Goal: Information Seeking & Learning: Learn about a topic

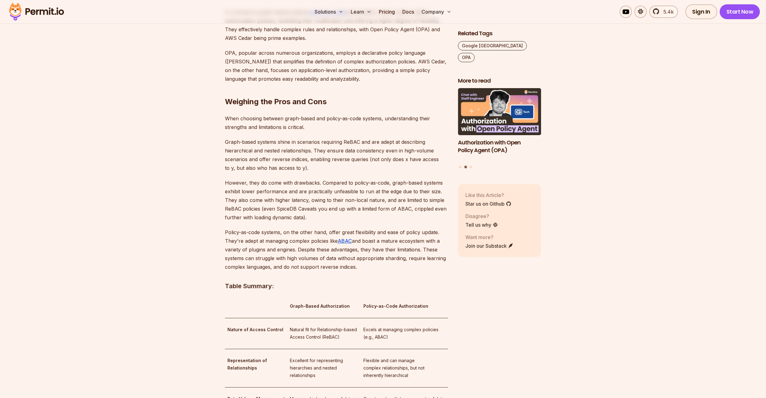
scroll to position [853, 0]
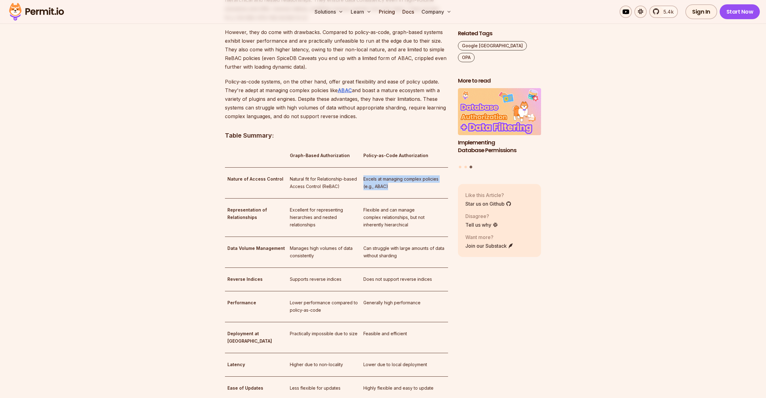
drag, startPoint x: 398, startPoint y: 178, endPoint x: 364, endPoint y: 167, distance: 35.8
click at [364, 175] on p "Excels at managing complex policies (e.g., ABAC)" at bounding box center [405, 182] width 82 height 15
click at [389, 181] on p "Excels at managing complex policies (e.g., ABAC)" at bounding box center [405, 182] width 82 height 15
drag, startPoint x: 391, startPoint y: 177, endPoint x: 354, endPoint y: 167, distance: 38.4
click at [354, 167] on tr "Nature of Access Control Natural fit for Relationship-based Access Control (ReB…" at bounding box center [336, 182] width 223 height 31
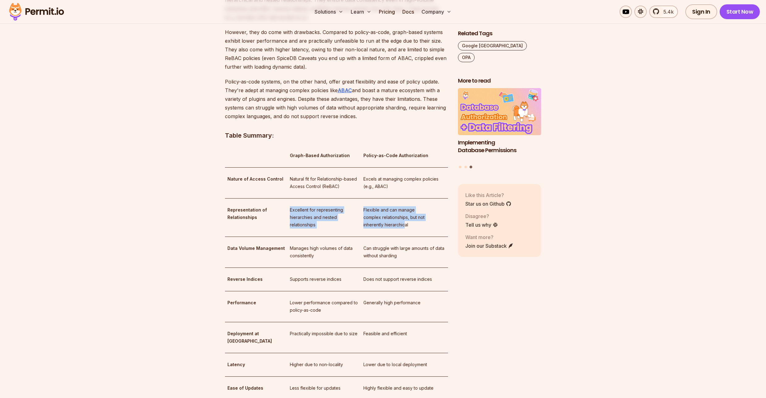
drag, startPoint x: 399, startPoint y: 218, endPoint x: 344, endPoint y: 194, distance: 60.1
click at [344, 198] on tr "Representation of Relationships Excellent for representing hierarchies and nest…" at bounding box center [336, 217] width 223 height 38
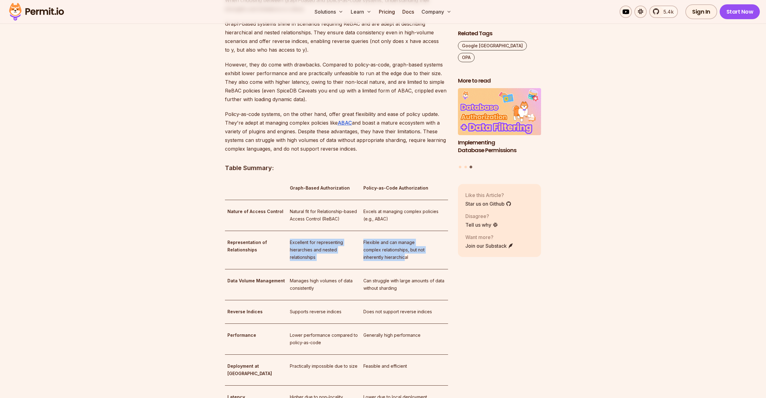
scroll to position [742, 0]
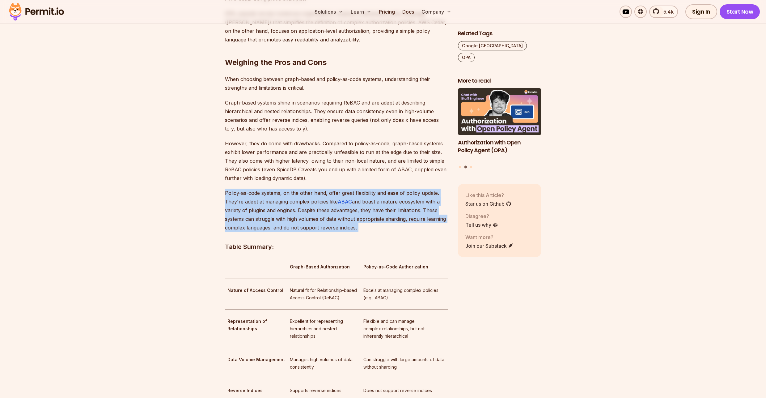
drag, startPoint x: 376, startPoint y: 229, endPoint x: 217, endPoint y: 187, distance: 164.4
click at [217, 187] on section "Table of Contents Introduction In today's data-driven world, managing access co…" at bounding box center [383, 324] width 766 height 1402
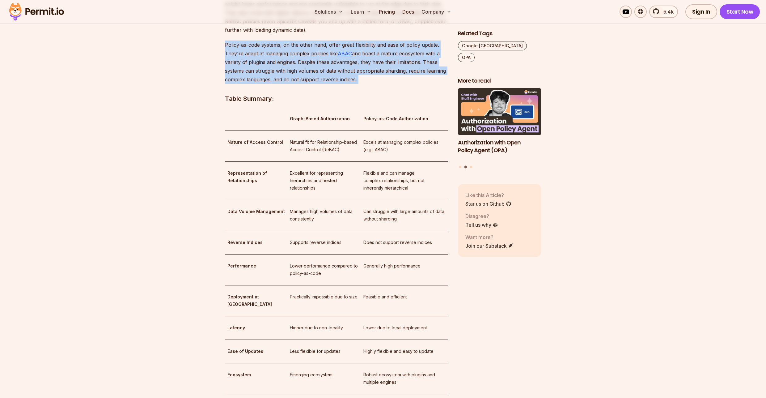
scroll to position [890, 0]
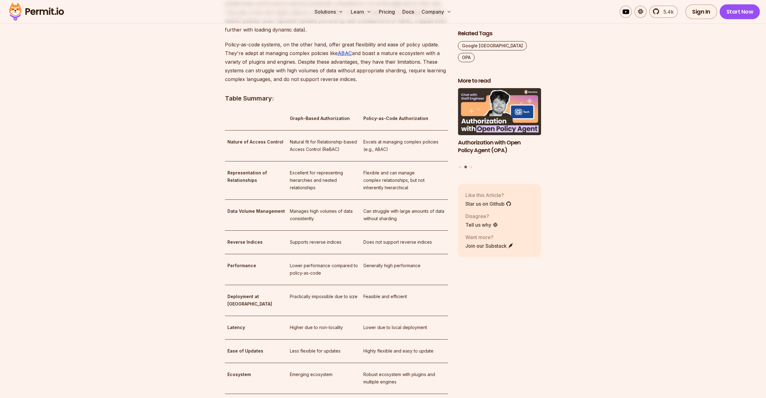
click at [314, 138] on p "Natural fit for Relationship-based Access Control (ReBAC)" at bounding box center [324, 145] width 69 height 15
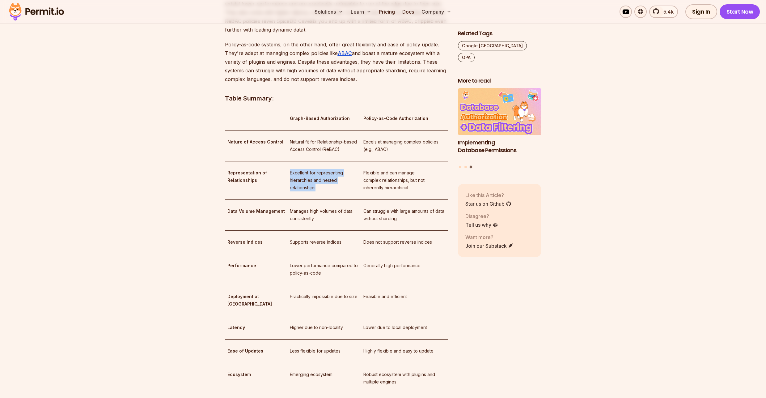
drag, startPoint x: 318, startPoint y: 178, endPoint x: 279, endPoint y: 160, distance: 43.3
click at [288, 161] on td "Excellent for representing hierarchies and nested relationships" at bounding box center [325, 180] width 74 height 38
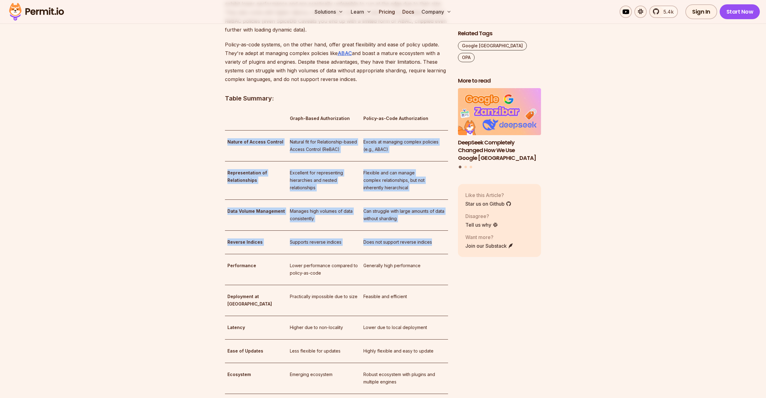
drag, startPoint x: 425, startPoint y: 236, endPoint x: 229, endPoint y: 127, distance: 223.9
click at [229, 127] on tbody "Graph-Based Authorization Policy-as-Code Authorization Nature of Access Control…" at bounding box center [336, 262] width 223 height 310
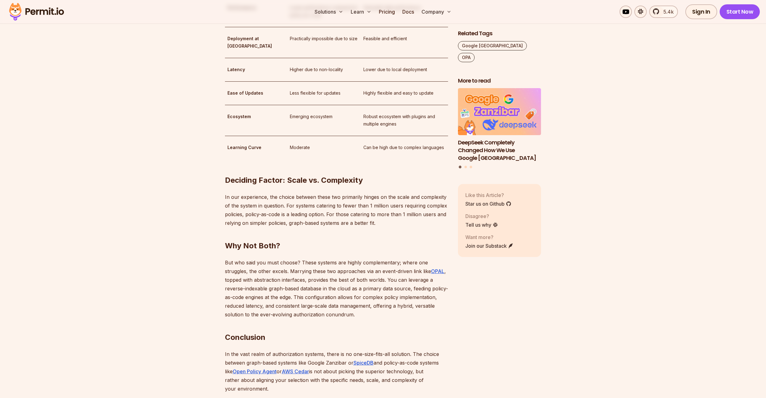
scroll to position [1150, 0]
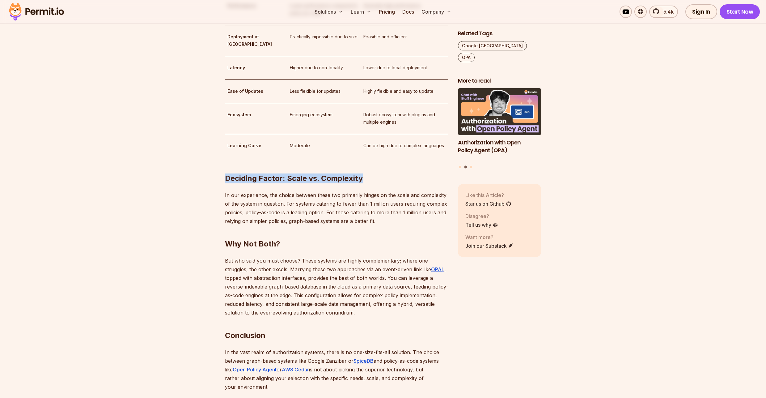
drag, startPoint x: 376, startPoint y: 162, endPoint x: 223, endPoint y: 161, distance: 153.0
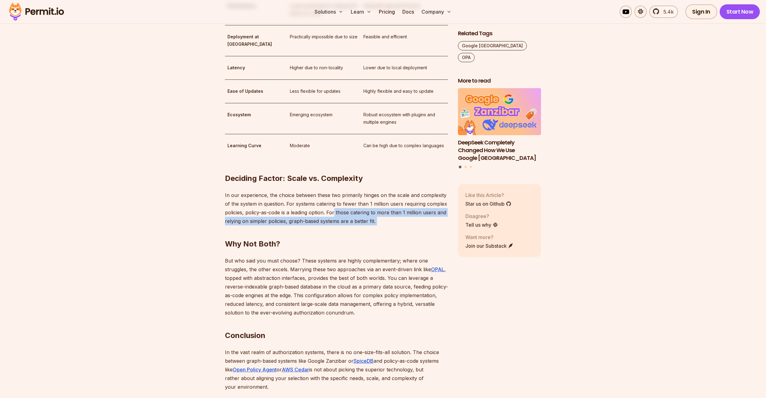
drag, startPoint x: 396, startPoint y: 207, endPoint x: 335, endPoint y: 195, distance: 62.6
click at [392, 228] on h2 "Why Not Both?" at bounding box center [336, 231] width 223 height 35
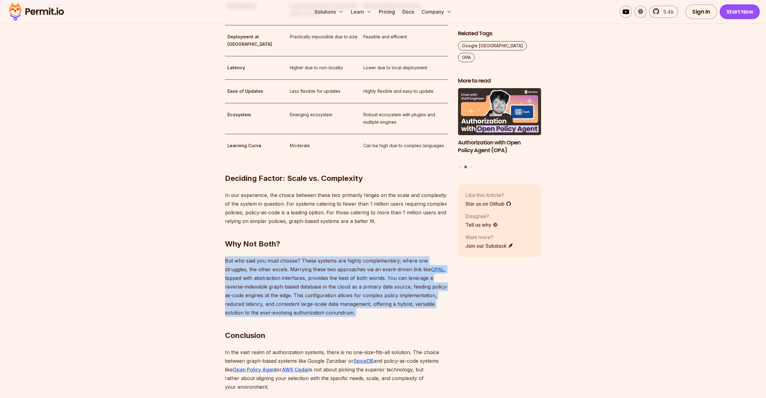
drag, startPoint x: 221, startPoint y: 242, endPoint x: 450, endPoint y: 304, distance: 237.3
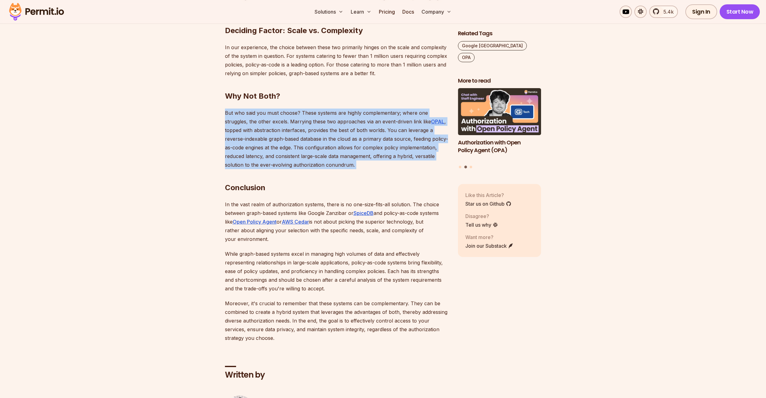
scroll to position [1299, 0]
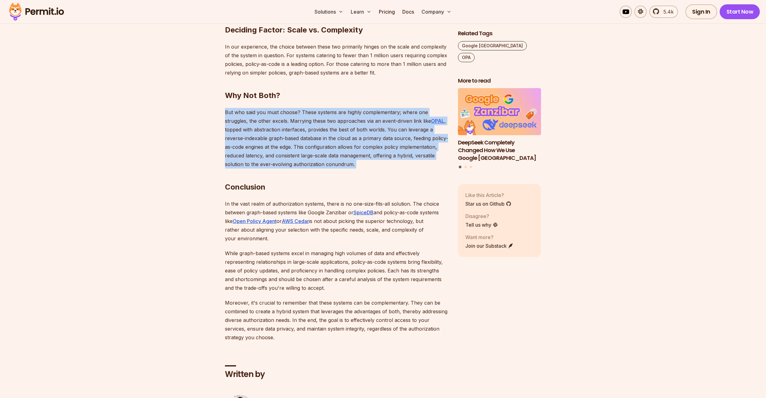
drag, startPoint x: 274, startPoint y: 223, endPoint x: 240, endPoint y: 228, distance: 34.7
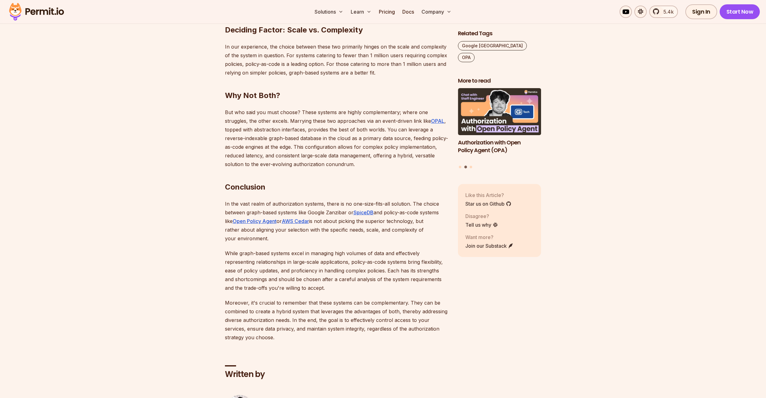
drag, startPoint x: 330, startPoint y: 228, endPoint x: 314, endPoint y: 236, distance: 17.4
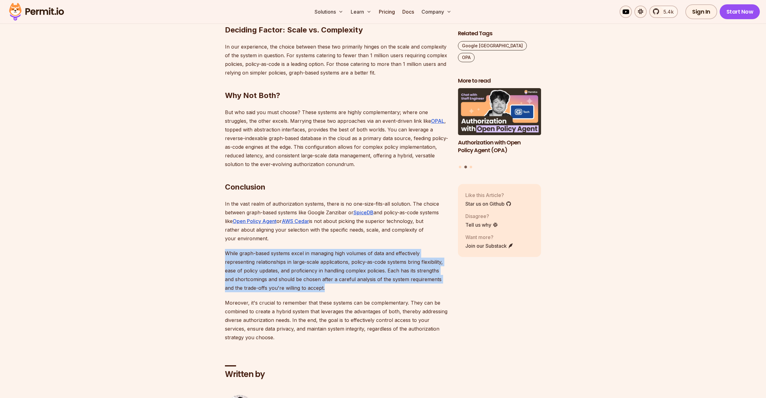
drag, startPoint x: 351, startPoint y: 274, endPoint x: 222, endPoint y: 234, distance: 135.0
click at [352, 272] on p "While graph-based systems excel in managing high volumes of data and effectivel…" at bounding box center [336, 270] width 223 height 43
drag, startPoint x: 346, startPoint y: 276, endPoint x: 203, endPoint y: 228, distance: 151.7
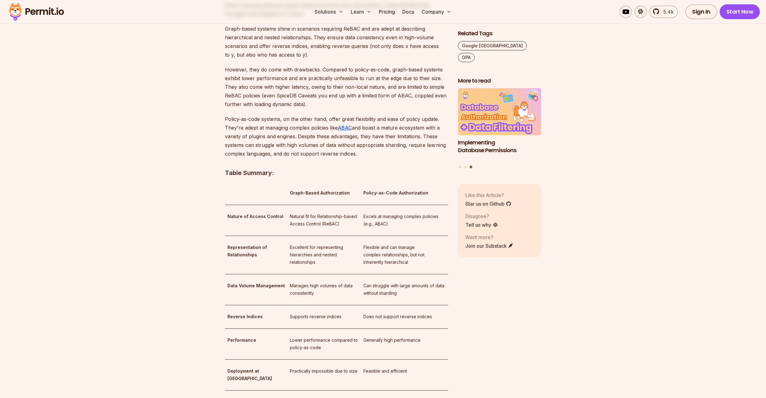
scroll to position [816, 0]
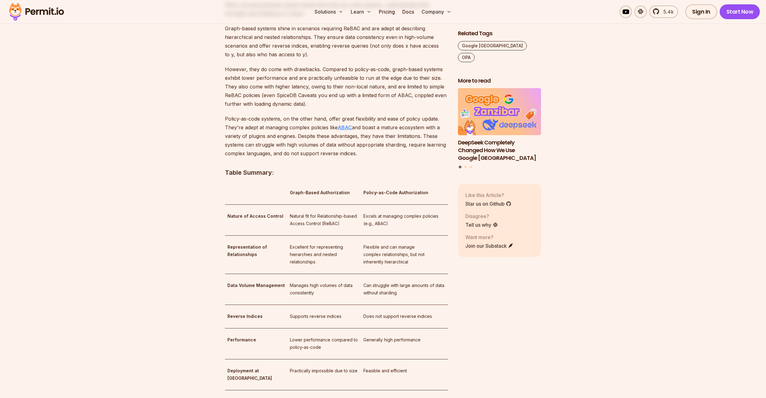
click at [343, 124] on u "ABAC" at bounding box center [345, 127] width 14 height 6
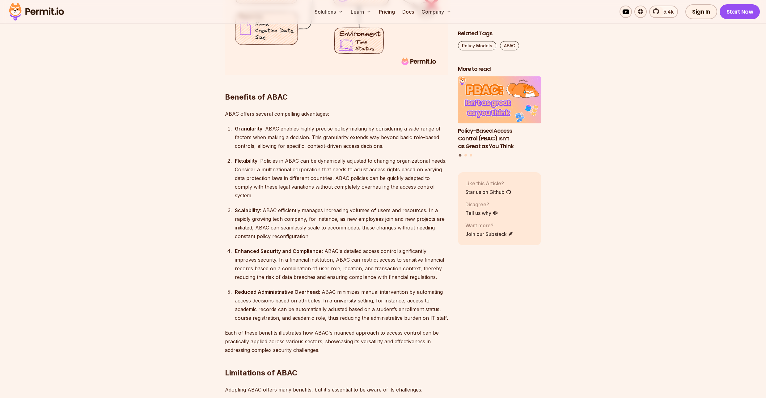
scroll to position [1178, 0]
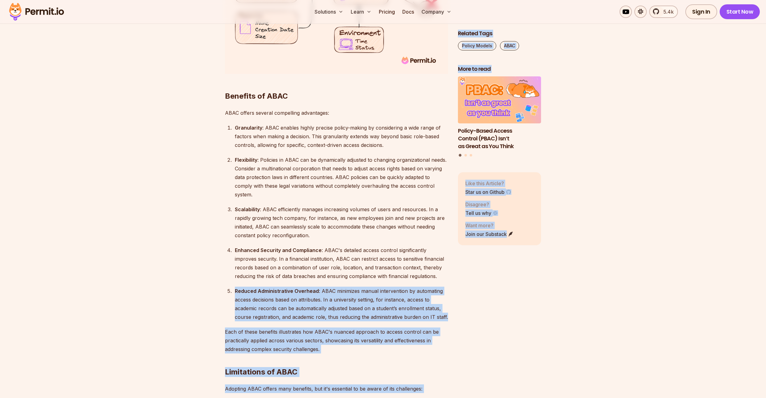
drag, startPoint x: 421, startPoint y: 303, endPoint x: 228, endPoint y: 279, distance: 194.5
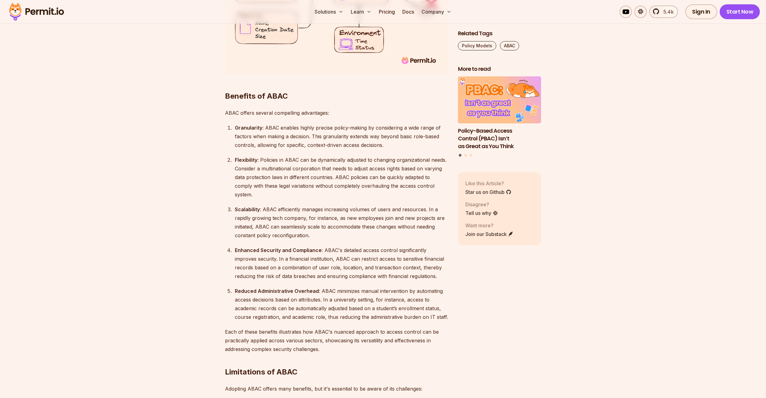
click at [228, 270] on ol "Granularity : ABAC enables highly precise policy-making by considering a wide r…" at bounding box center [336, 222] width 223 height 198
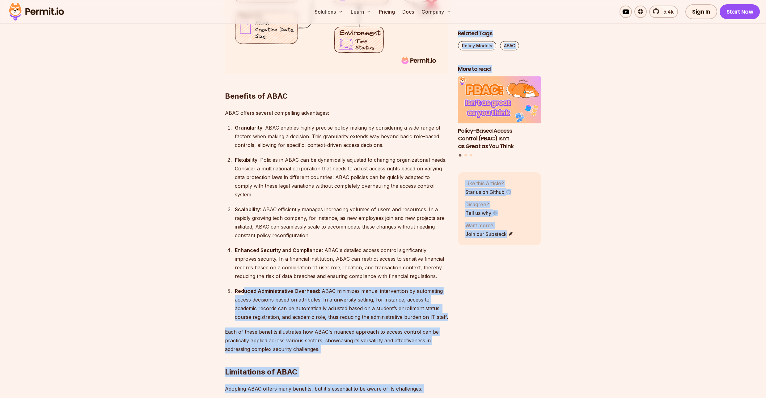
drag, startPoint x: 460, startPoint y: 307, endPoint x: 245, endPoint y: 284, distance: 216.5
click at [255, 287] on div "Reduced Administrative Overhead : ABAC minimizes manual intervention by automat…" at bounding box center [341, 304] width 213 height 35
click at [310, 306] on div "Reduced Administrative Overhead : ABAC minimizes manual intervention by automat…" at bounding box center [341, 304] width 213 height 35
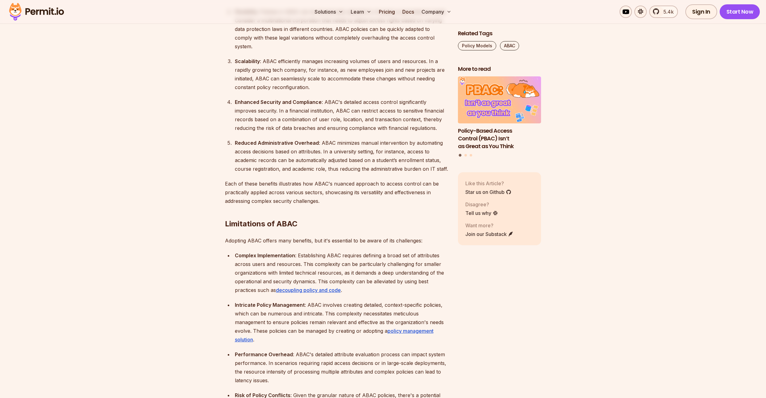
scroll to position [1326, 0]
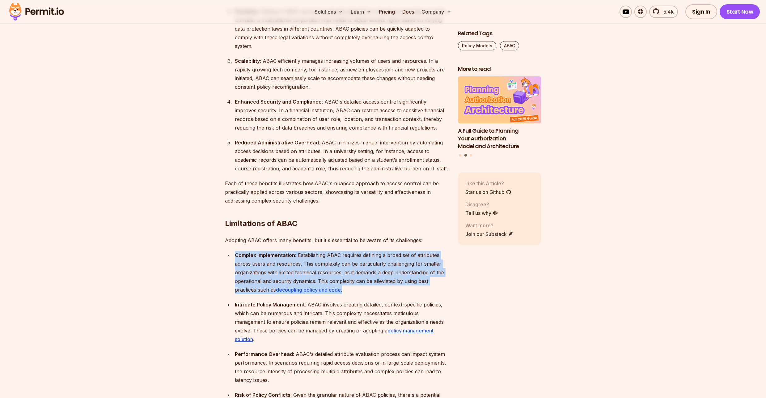
drag, startPoint x: 364, startPoint y: 277, endPoint x: 223, endPoint y: 239, distance: 146.0
click at [223, 239] on section "Table of Contents Introduction When building an application, there is one cruci…" at bounding box center [383, 388] width 766 height 2681
click at [389, 281] on div "Complex Implementation : Establishing ABAC requires defining a broad set of att…" at bounding box center [341, 272] width 213 height 43
drag, startPoint x: 389, startPoint y: 281, endPoint x: 217, endPoint y: 237, distance: 177.7
click at [216, 237] on section "Table of Contents Introduction When building an application, there is one cruci…" at bounding box center [383, 388] width 766 height 2681
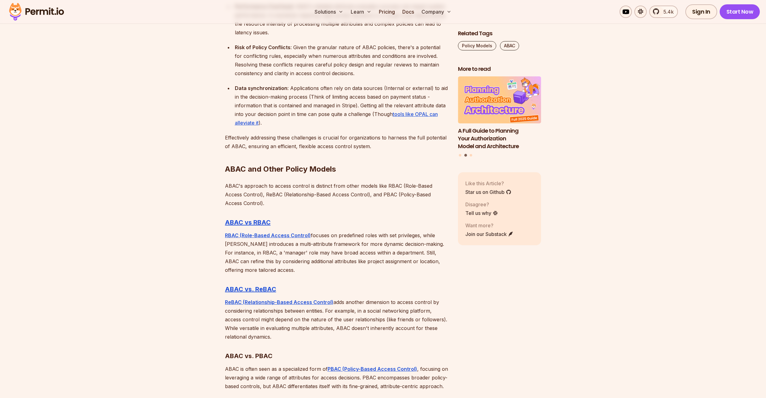
scroll to position [1697, 0]
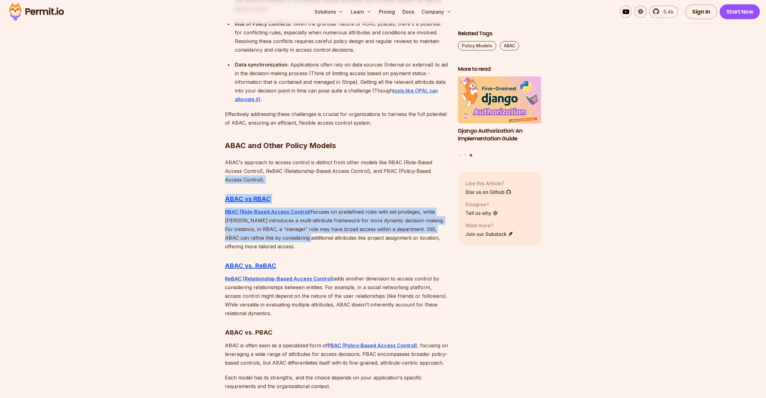
drag, startPoint x: 289, startPoint y: 232, endPoint x: 200, endPoint y: 167, distance: 110.0
click at [199, 170] on section "Table of Contents Introduction When building an application, there is one cruci…" at bounding box center [383, 17] width 766 height 2681
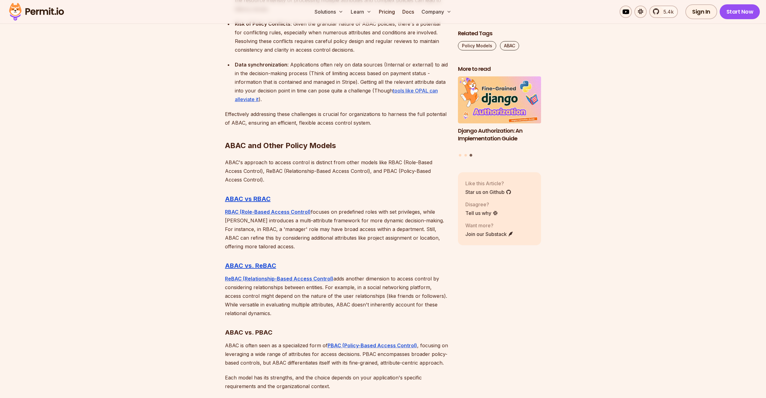
click at [214, 151] on section "Table of Contents Introduction When building an application, there is one cruci…" at bounding box center [383, 17] width 766 height 2681
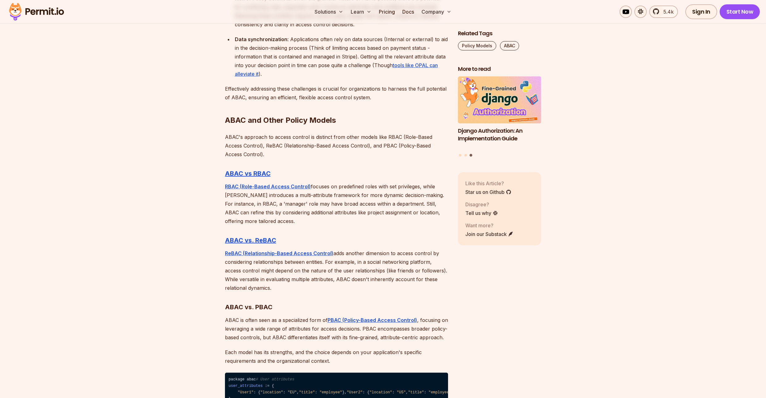
scroll to position [1809, 0]
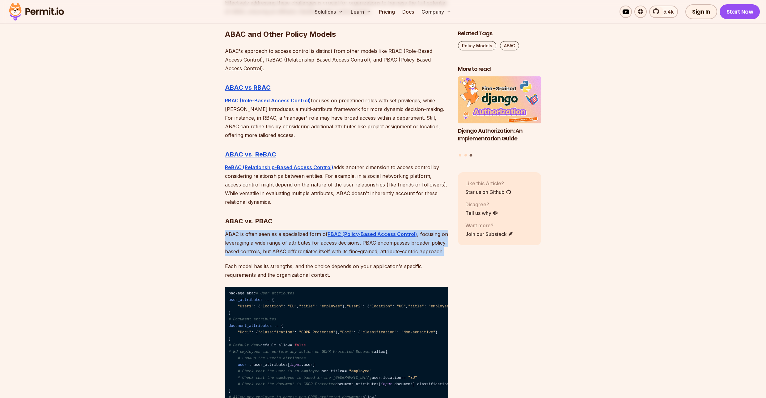
drag, startPoint x: 444, startPoint y: 245, endPoint x: 191, endPoint y: 224, distance: 253.1
click at [277, 234] on p "ABAC is often seen as a specialized form of PBAC (Policy-Based Access Control) …" at bounding box center [336, 243] width 223 height 26
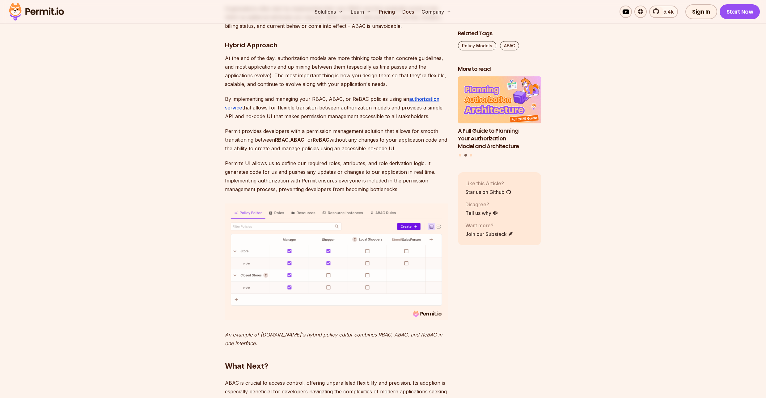
scroll to position [2365, 0]
